Goal: Task Accomplishment & Management: Use online tool/utility

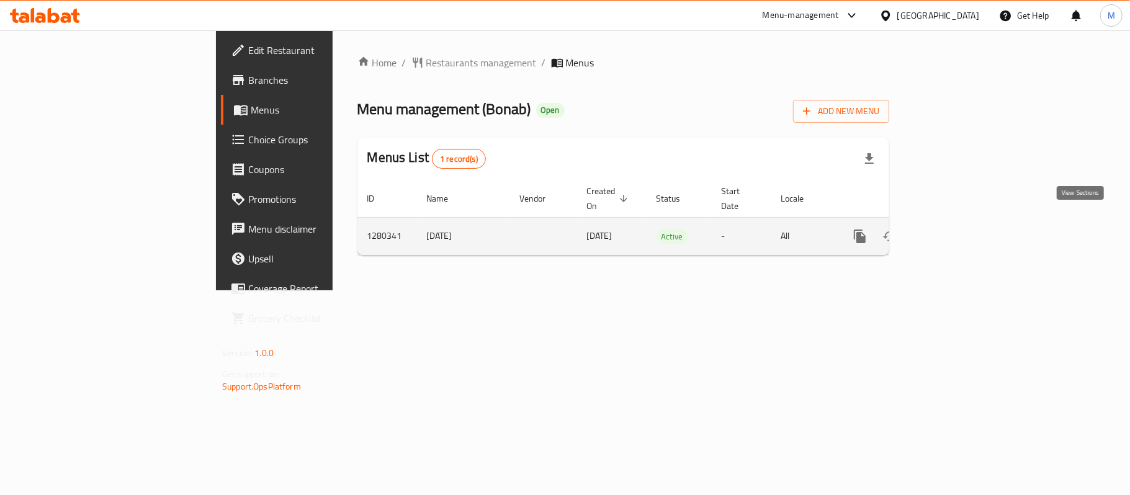
click at [957, 229] on icon "enhanced table" at bounding box center [949, 236] width 15 height 15
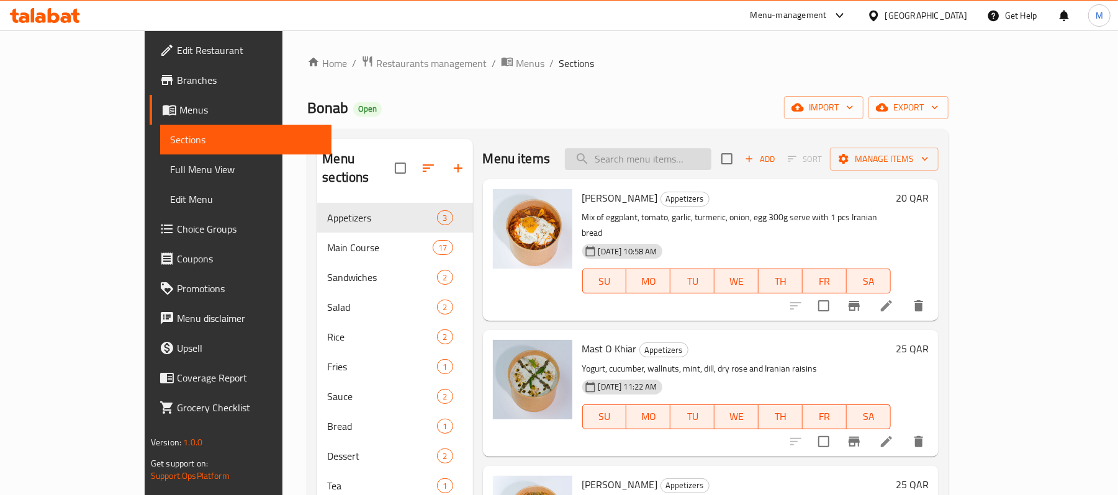
click at [670, 163] on input "search" at bounding box center [638, 159] width 146 height 22
paste input "Iranian Kubedeh"
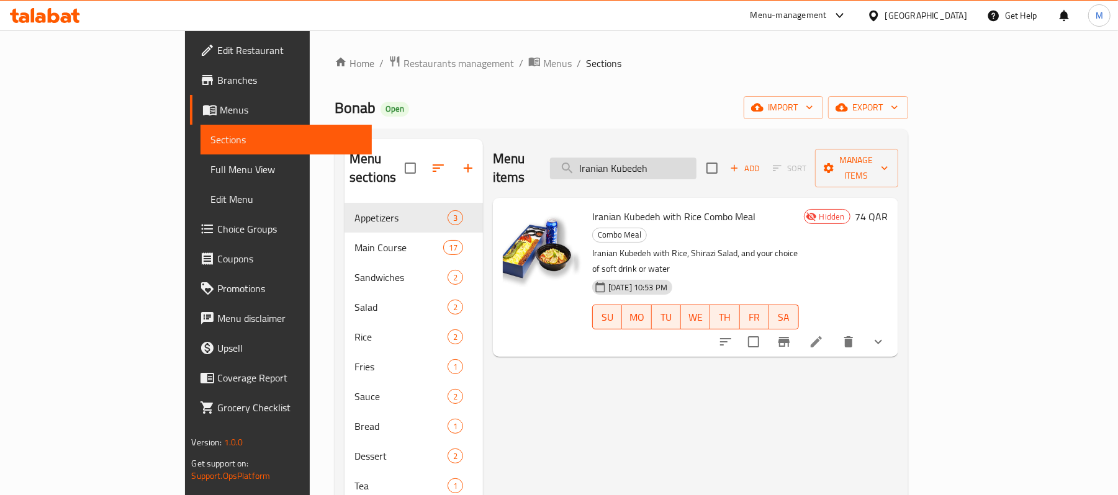
click at [696, 158] on input "Iranian Kubedeh" at bounding box center [623, 169] width 146 height 22
paste input "[PERSON_NAME] with [PERSON_NAME]"
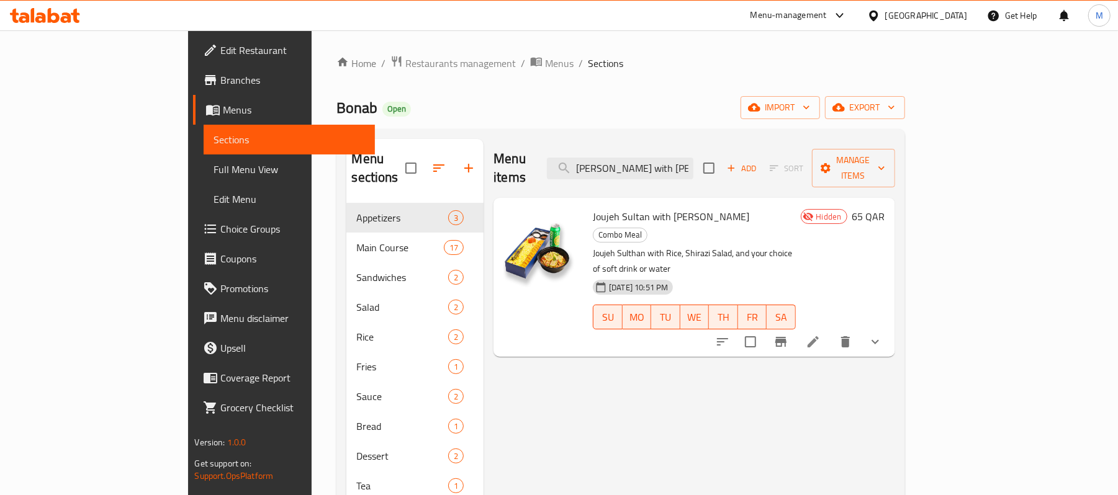
type input "[PERSON_NAME] with [PERSON_NAME]"
click at [405, 68] on span "Restaurants management" at bounding box center [460, 63] width 110 height 15
